Goal: Navigation & Orientation: Go to known website

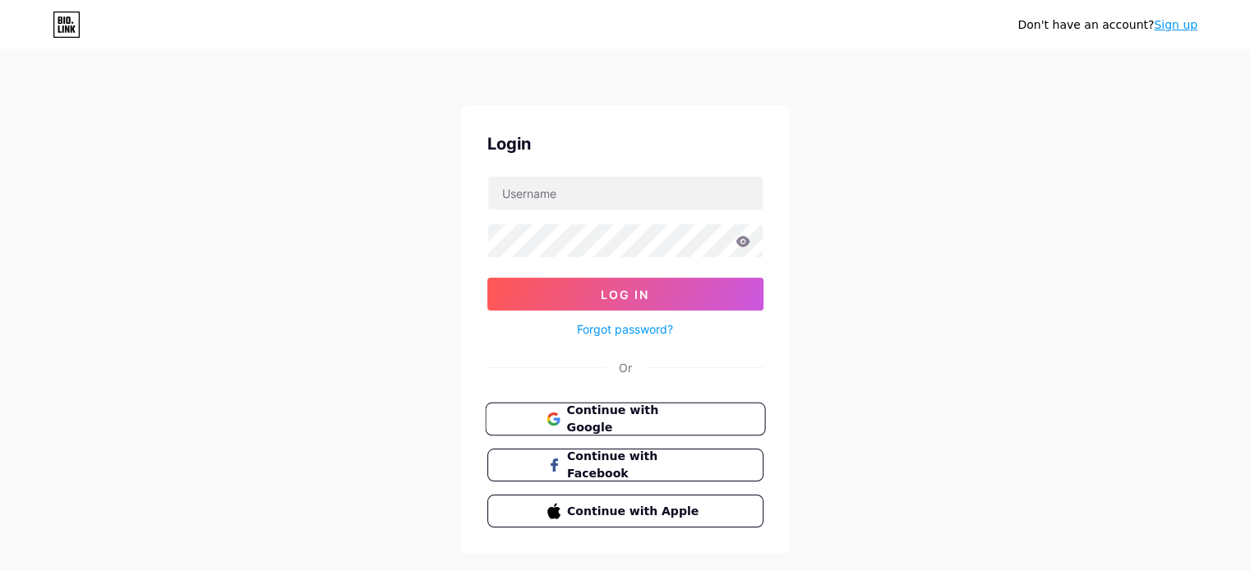
click at [613, 424] on span "Continue with Google" at bounding box center [634, 419] width 137 height 35
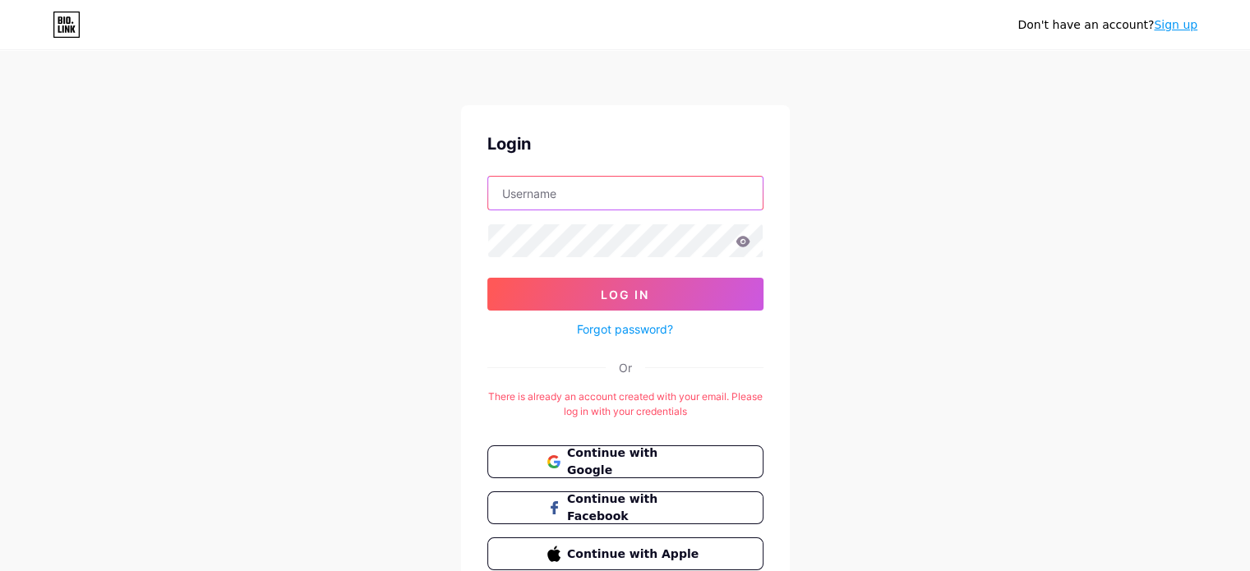
click at [556, 203] on input "text" at bounding box center [625, 193] width 274 height 33
type input "[EMAIL_ADDRESS][DOMAIN_NAME]"
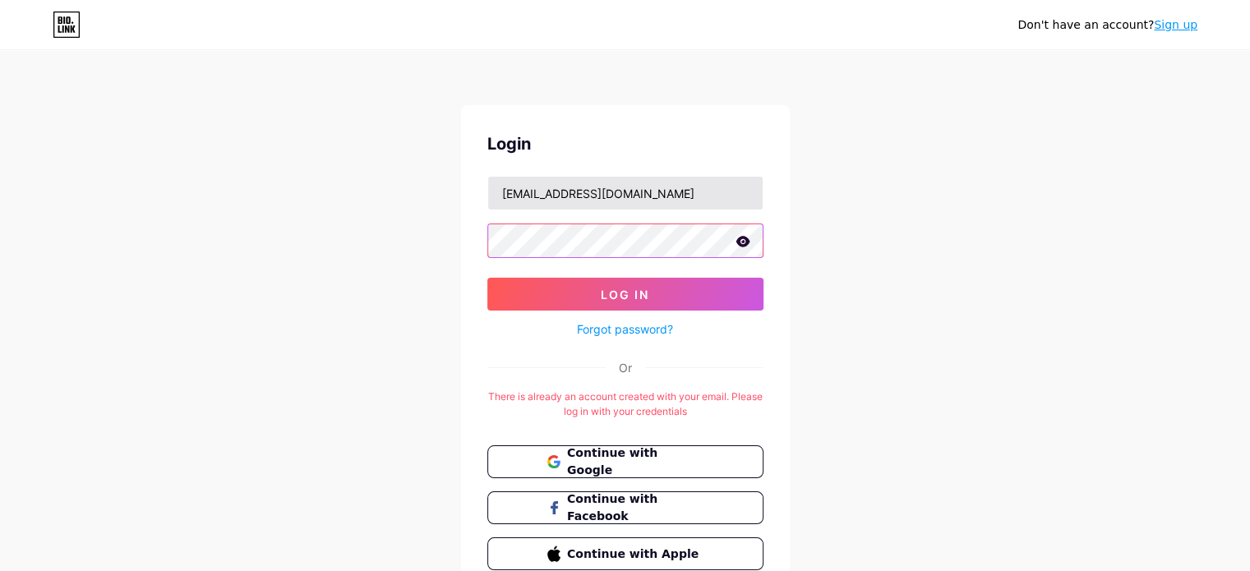
click at [487, 278] on button "Log In" at bounding box center [625, 294] width 276 height 33
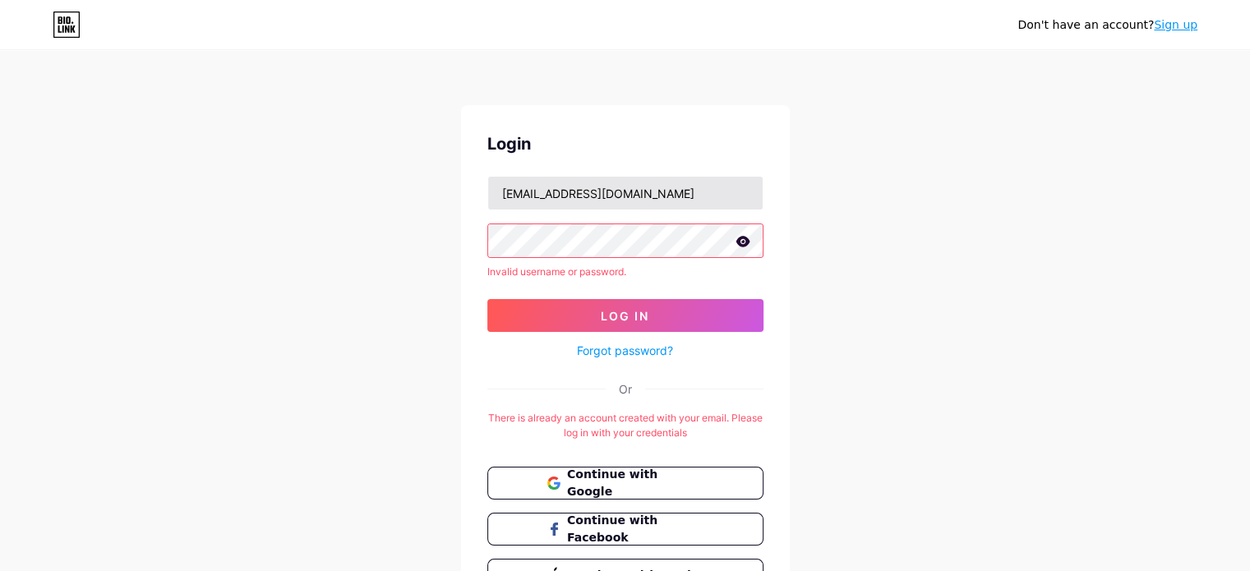
click at [487, 299] on button "Log In" at bounding box center [625, 315] width 276 height 33
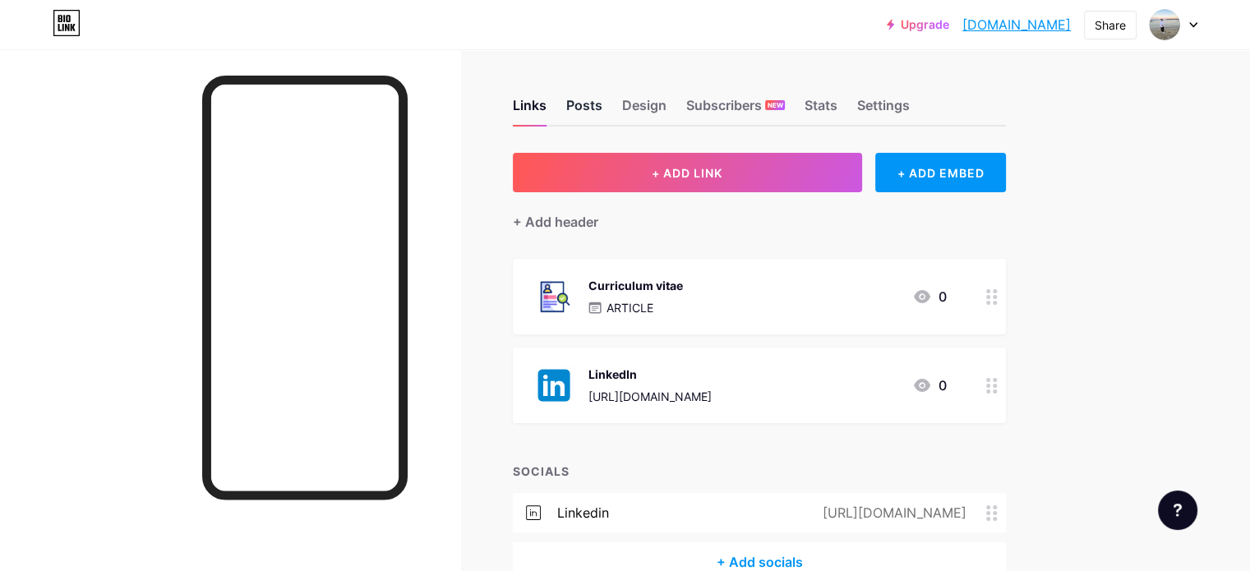
click at [602, 109] on div "Posts" at bounding box center [584, 110] width 36 height 30
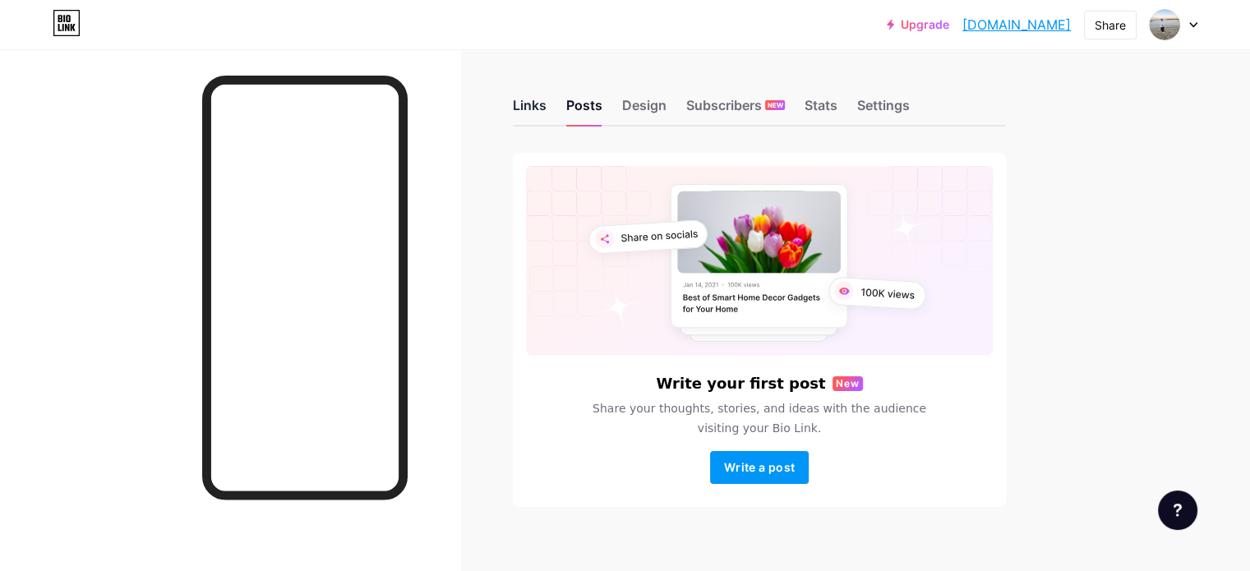
click at [547, 113] on div "Links" at bounding box center [530, 110] width 34 height 30
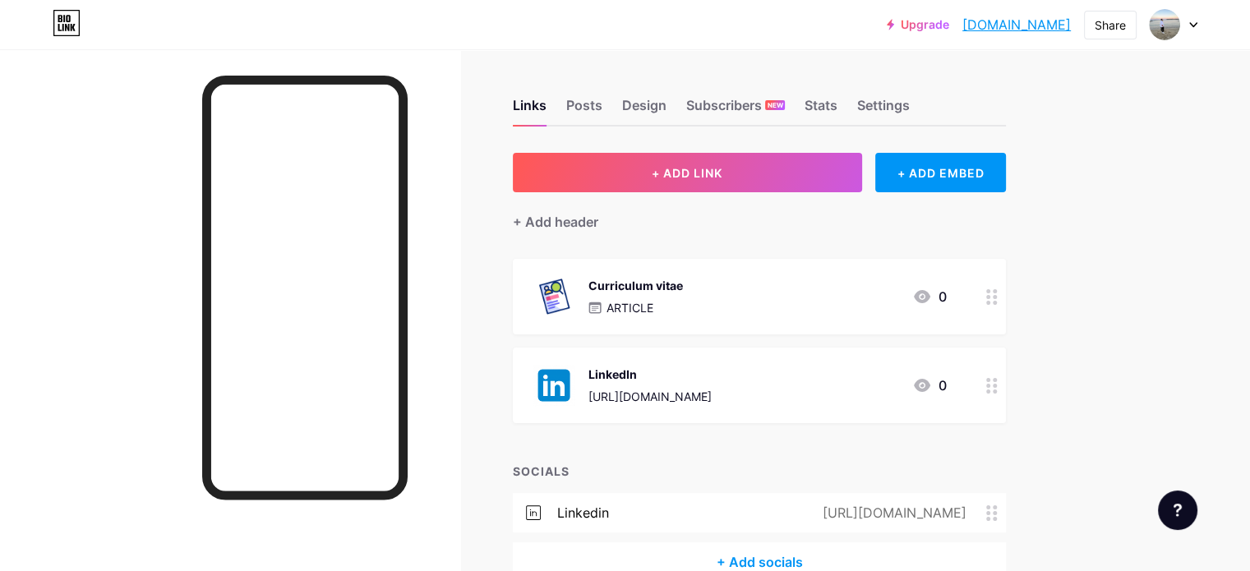
click at [963, 19] on link "[DOMAIN_NAME]" at bounding box center [1016, 25] width 108 height 20
